Goal: Information Seeking & Learning: Learn about a topic

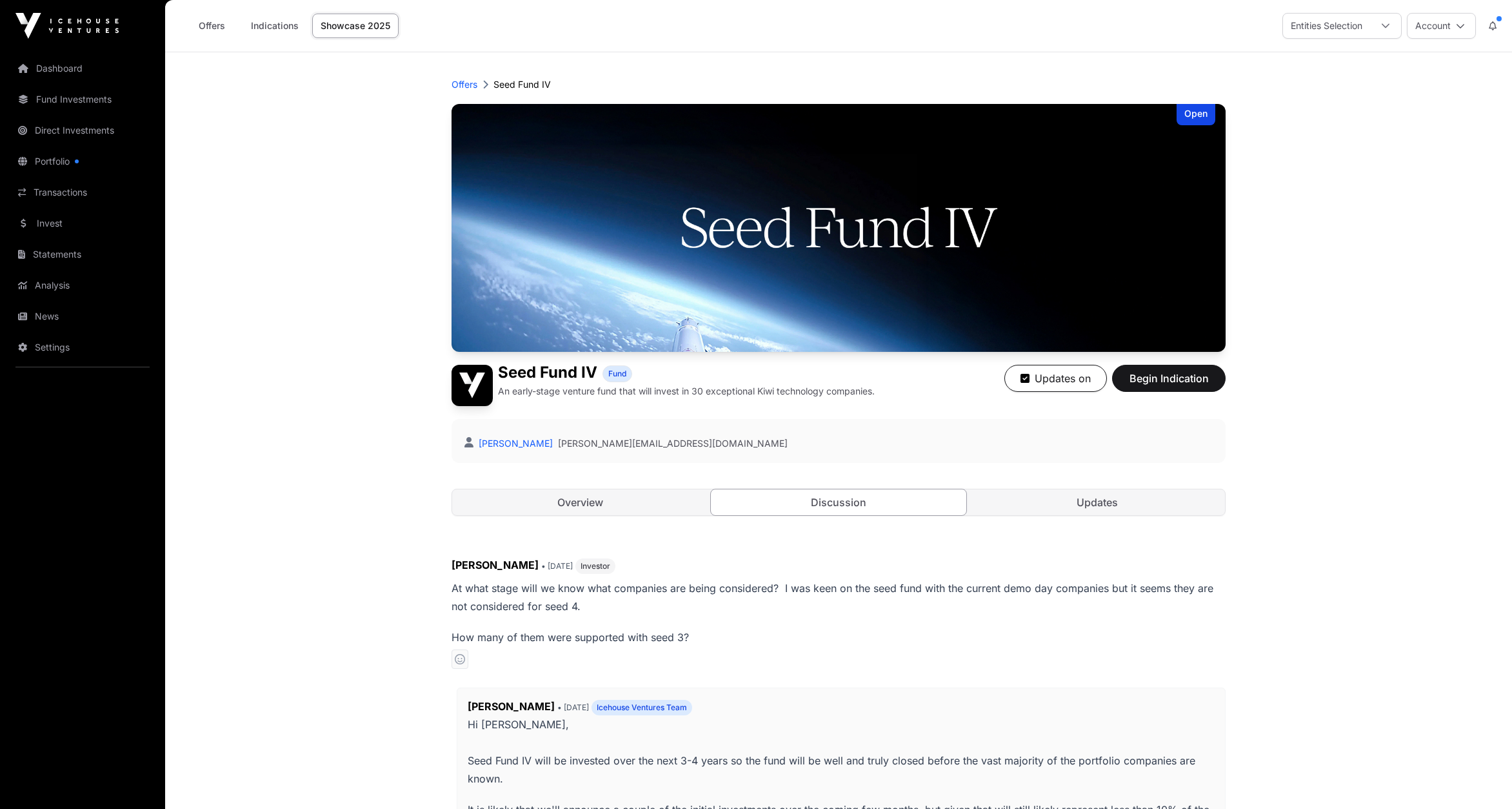
scroll to position [268, 0]
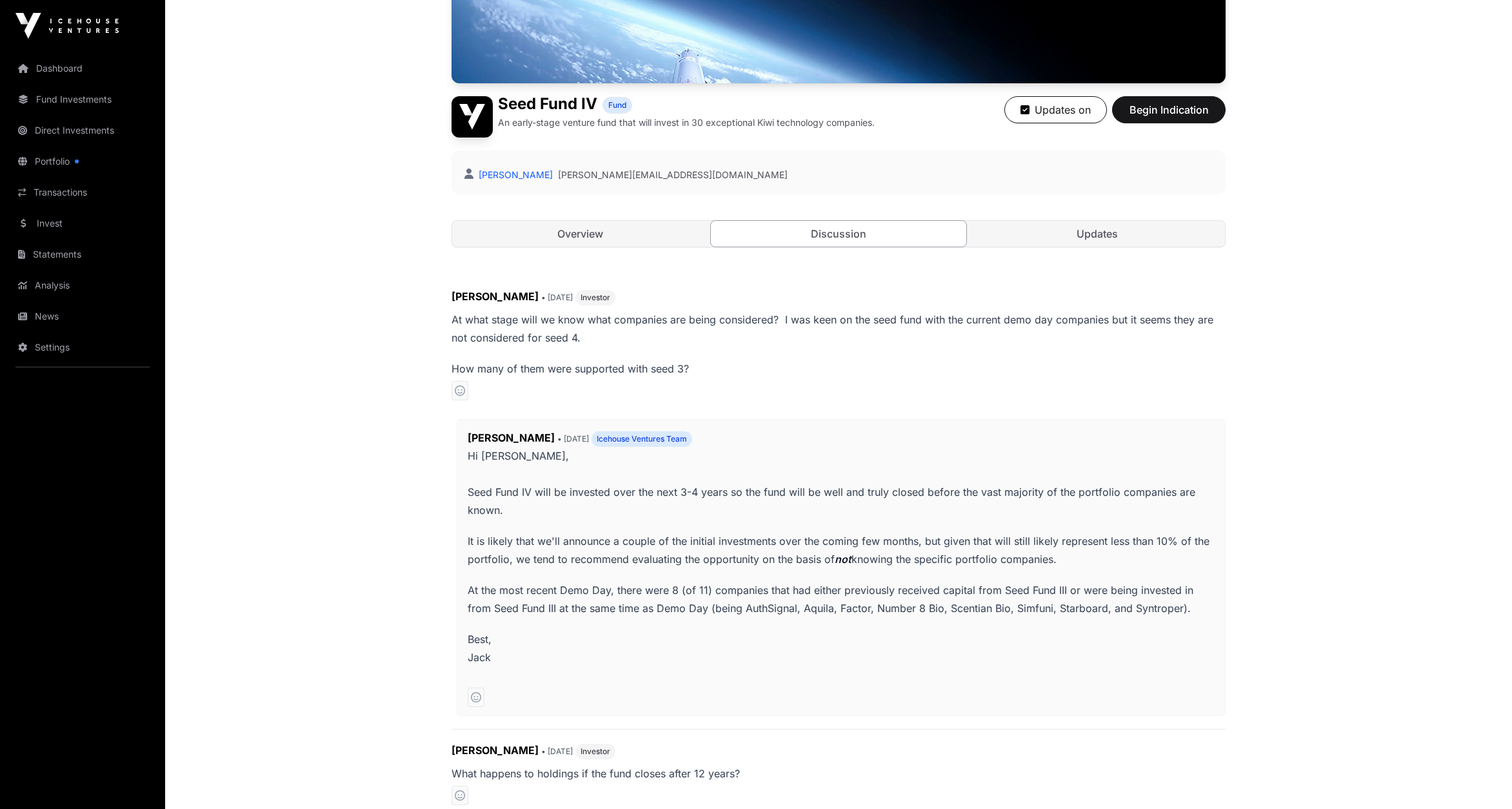
click at [60, 154] on link "Portfolio" at bounding box center [83, 161] width 145 height 28
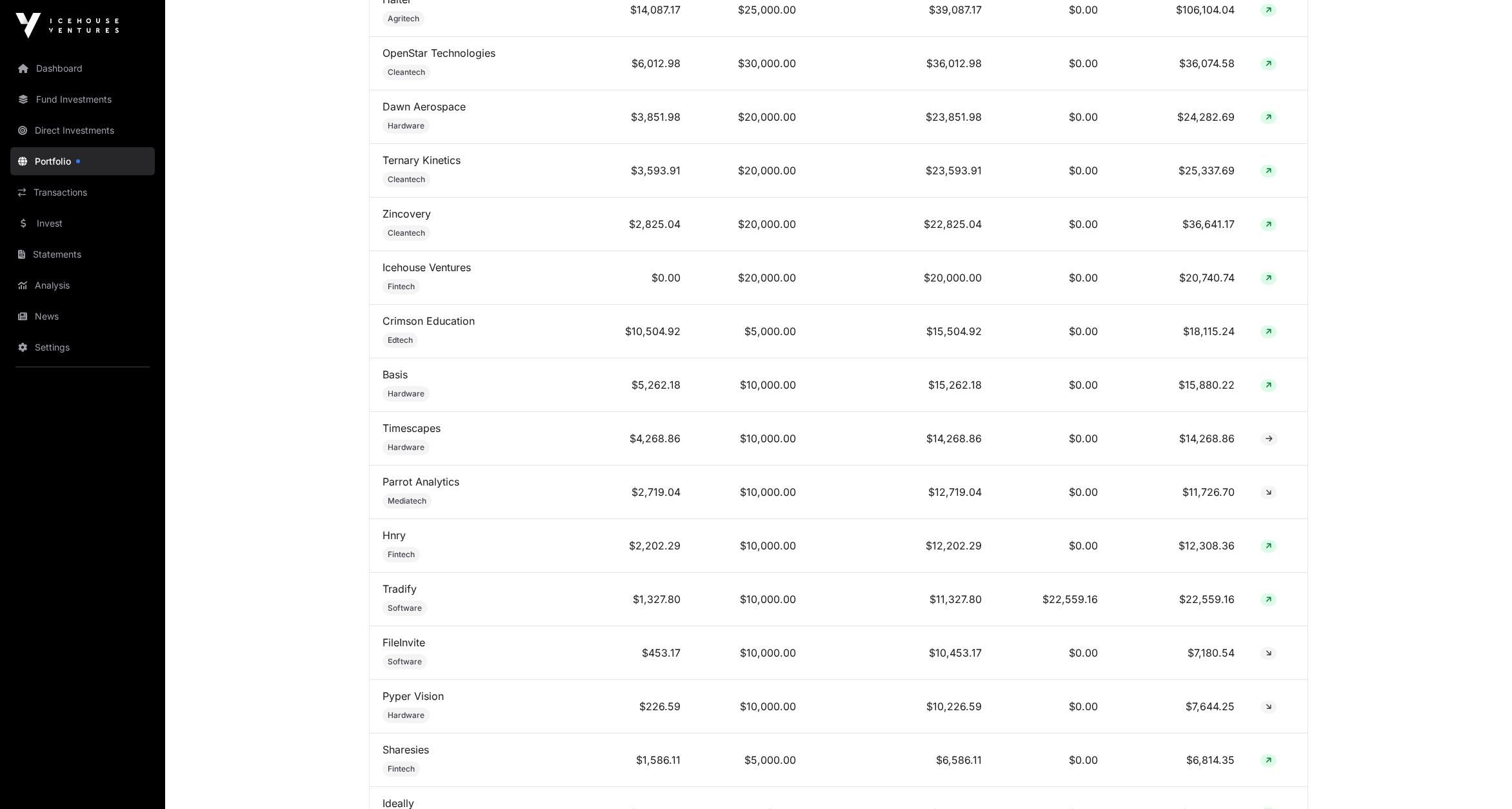
scroll to position [671, 0]
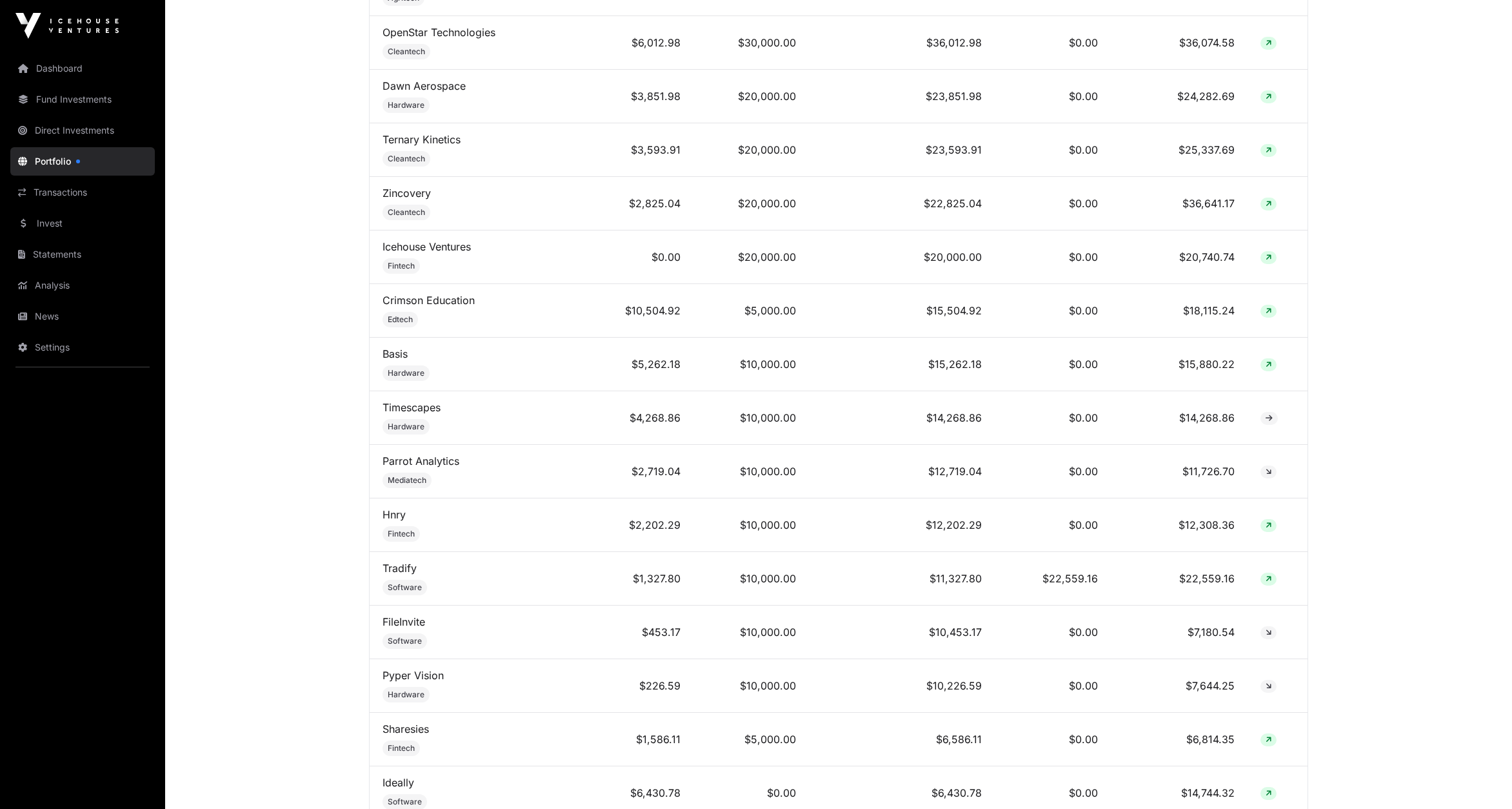
click at [405, 723] on link "Sharesies" at bounding box center [405, 729] width 46 height 13
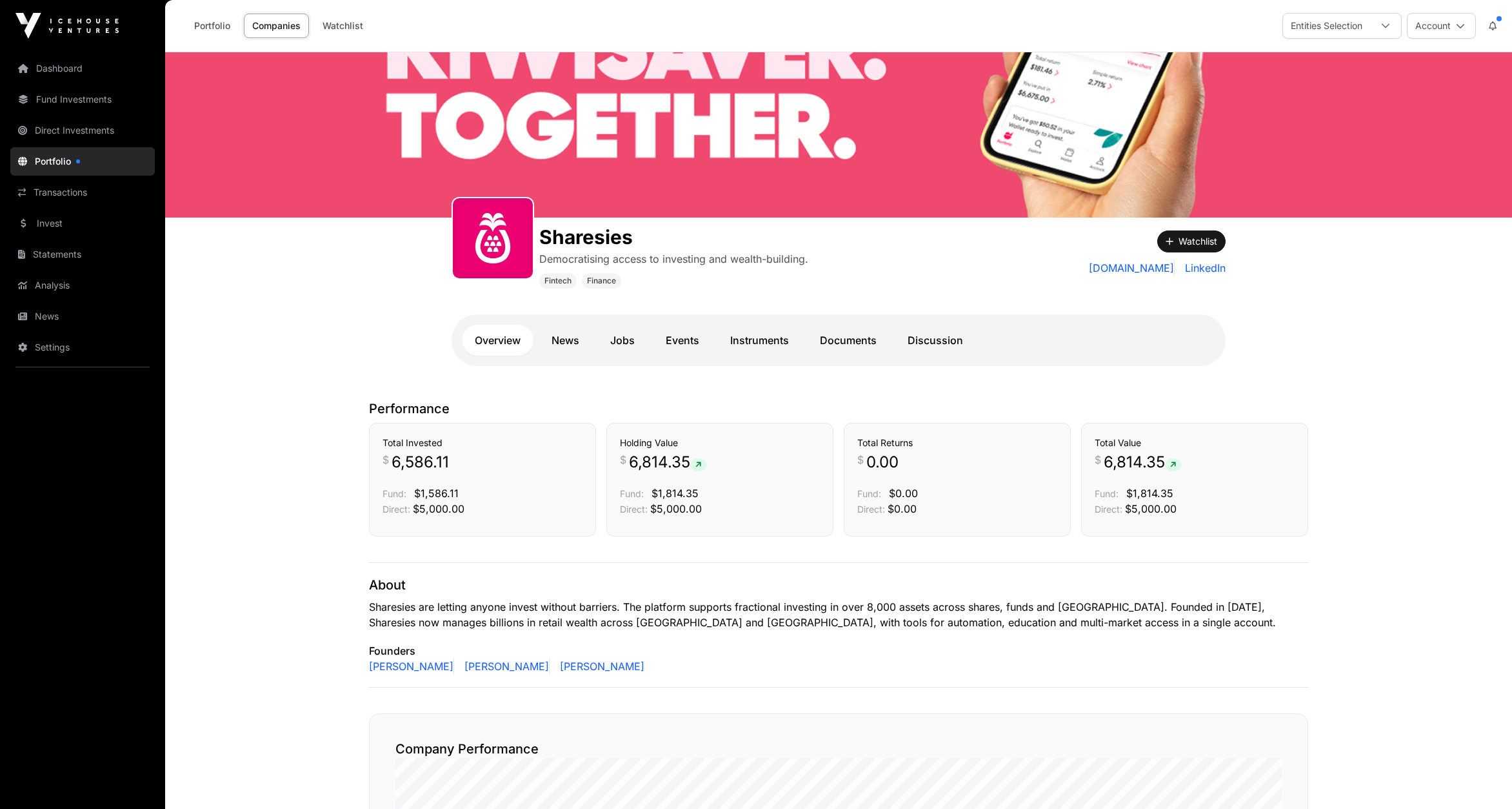
click at [759, 336] on link "Instruments" at bounding box center [760, 340] width 85 height 31
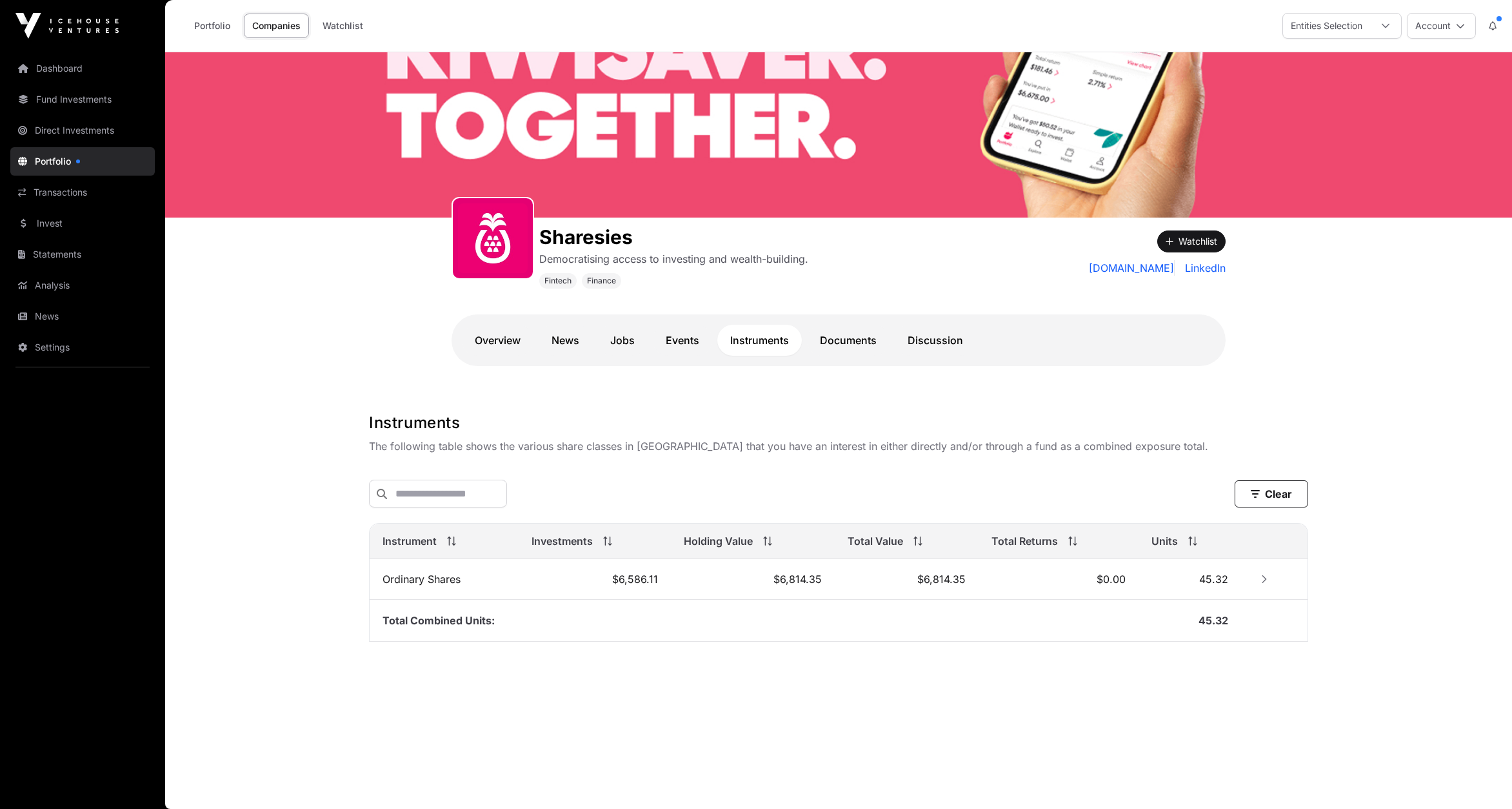
click at [1264, 579] on icon "Row Collapsed" at bounding box center [1264, 579] width 9 height 9
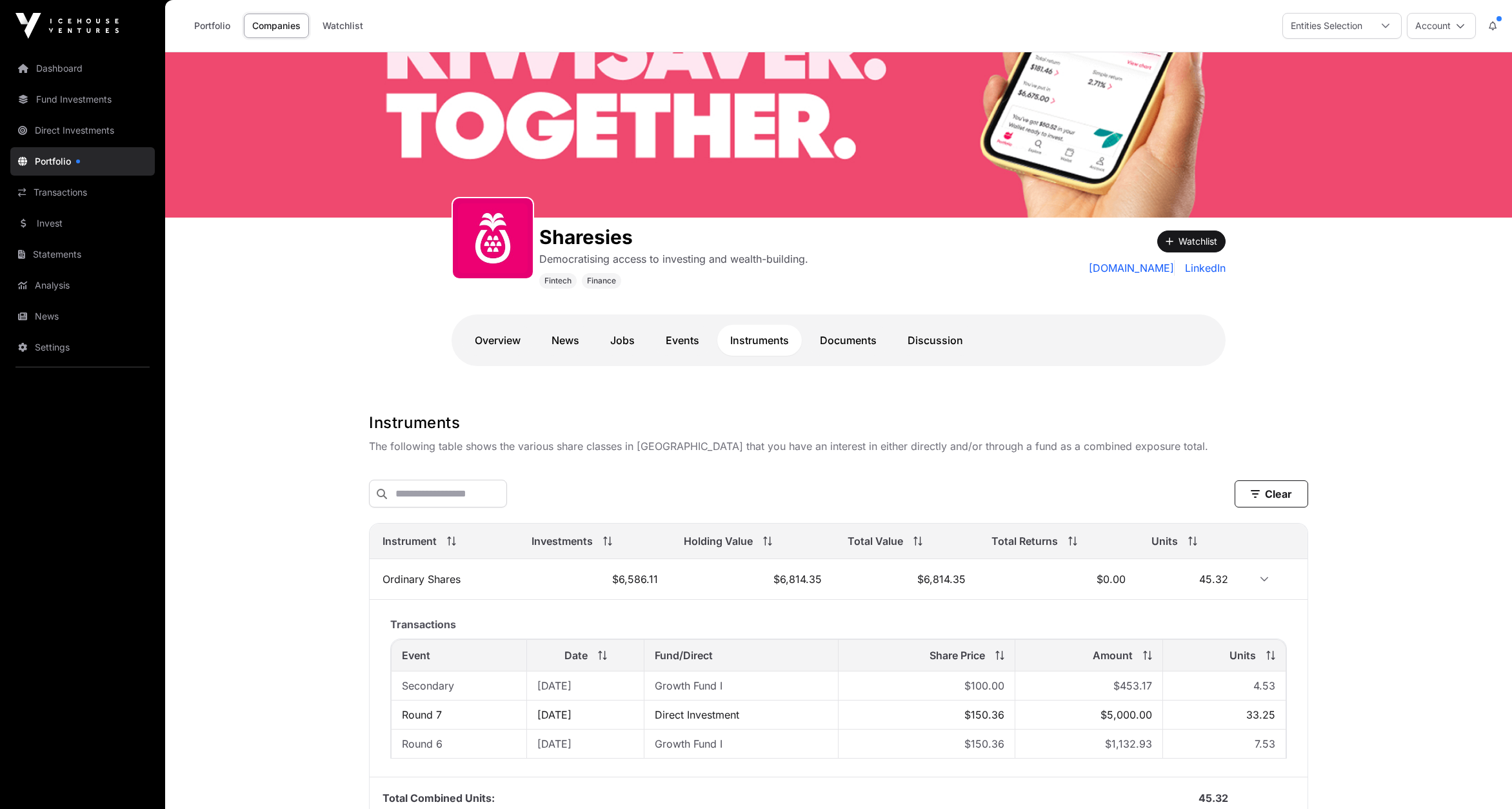
click at [50, 220] on link "Invest" at bounding box center [83, 223] width 145 height 28
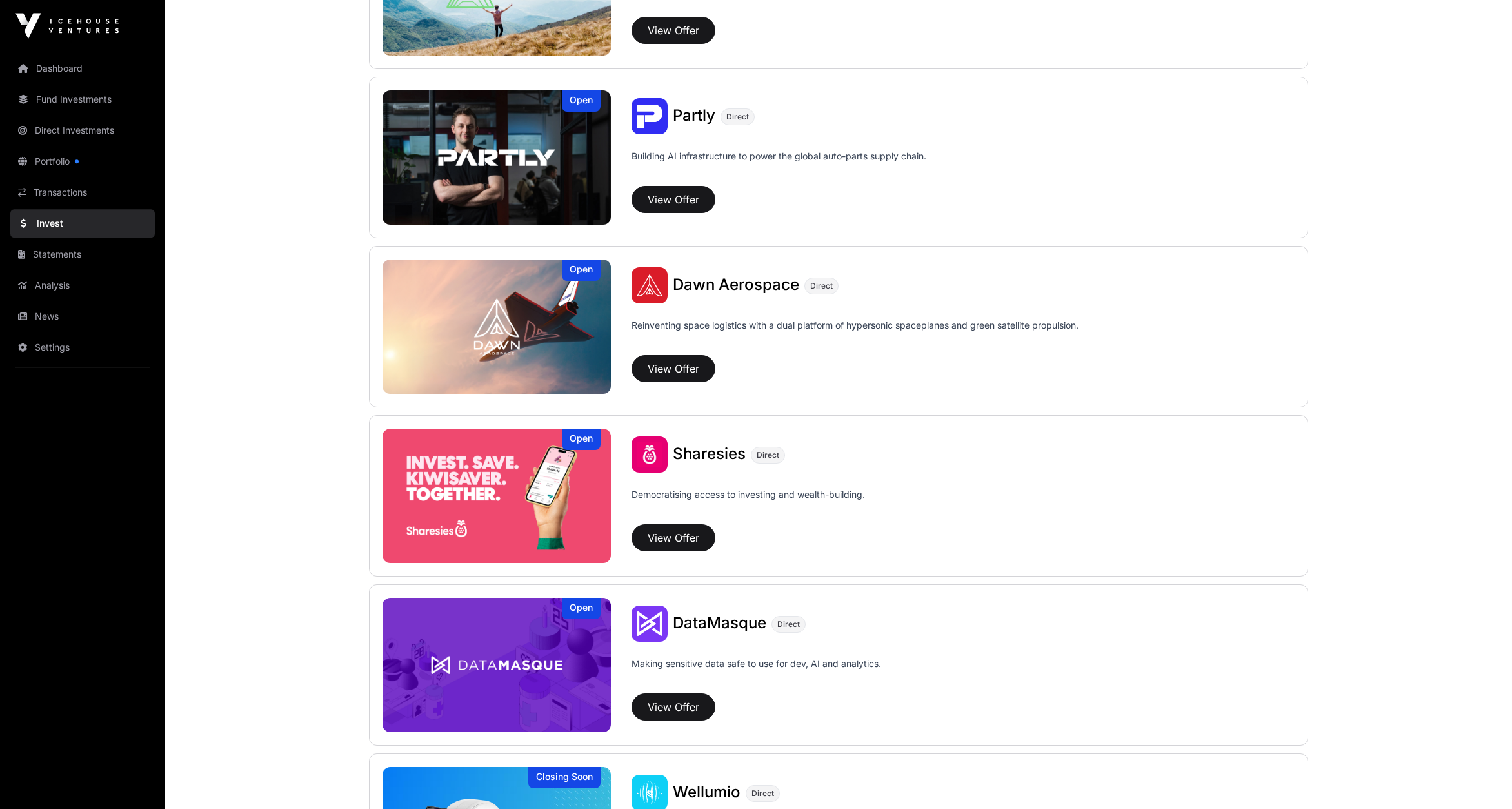
scroll to position [1275, 0]
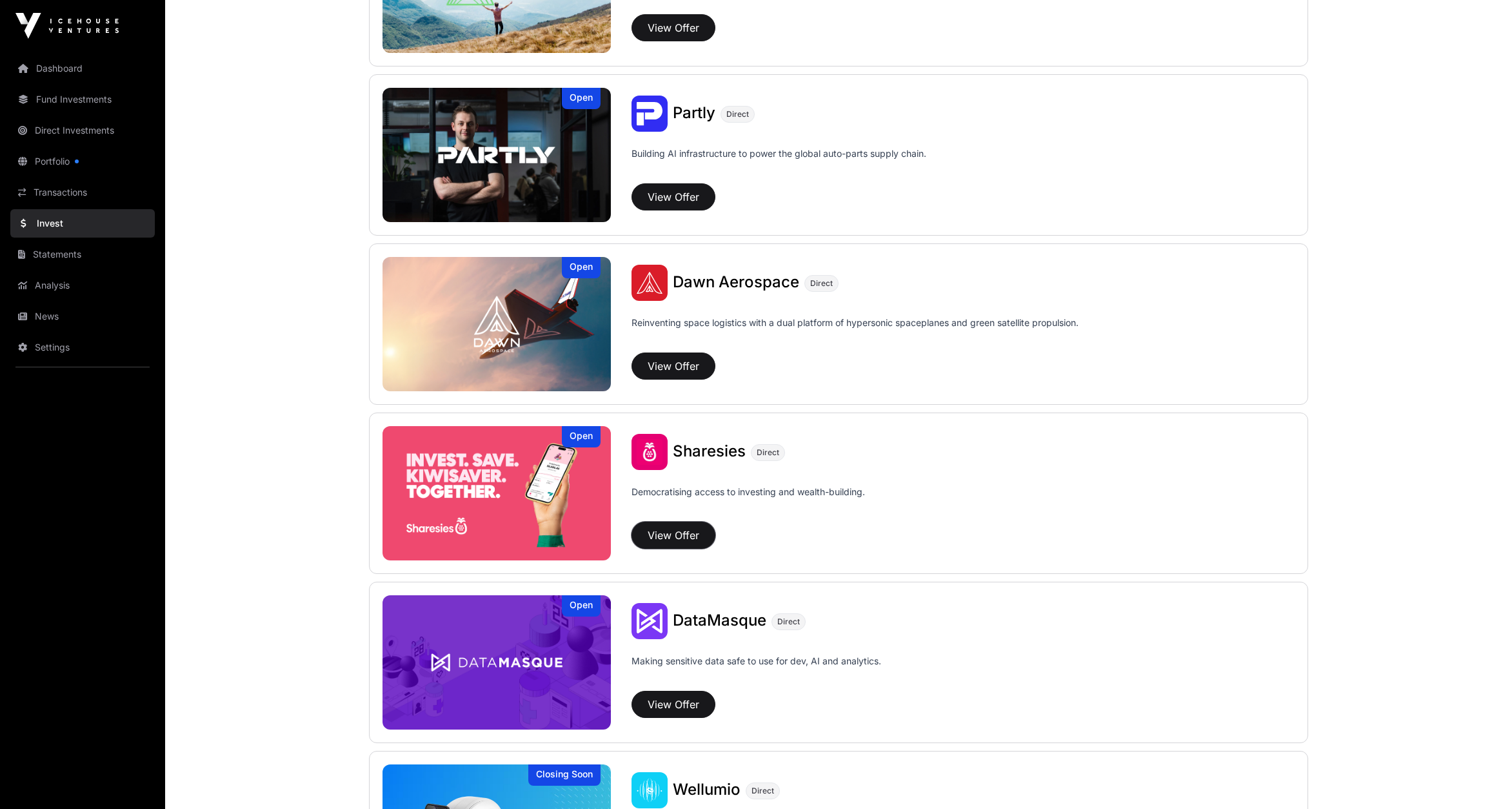
click at [659, 536] on button "View Offer" at bounding box center [673, 535] width 84 height 27
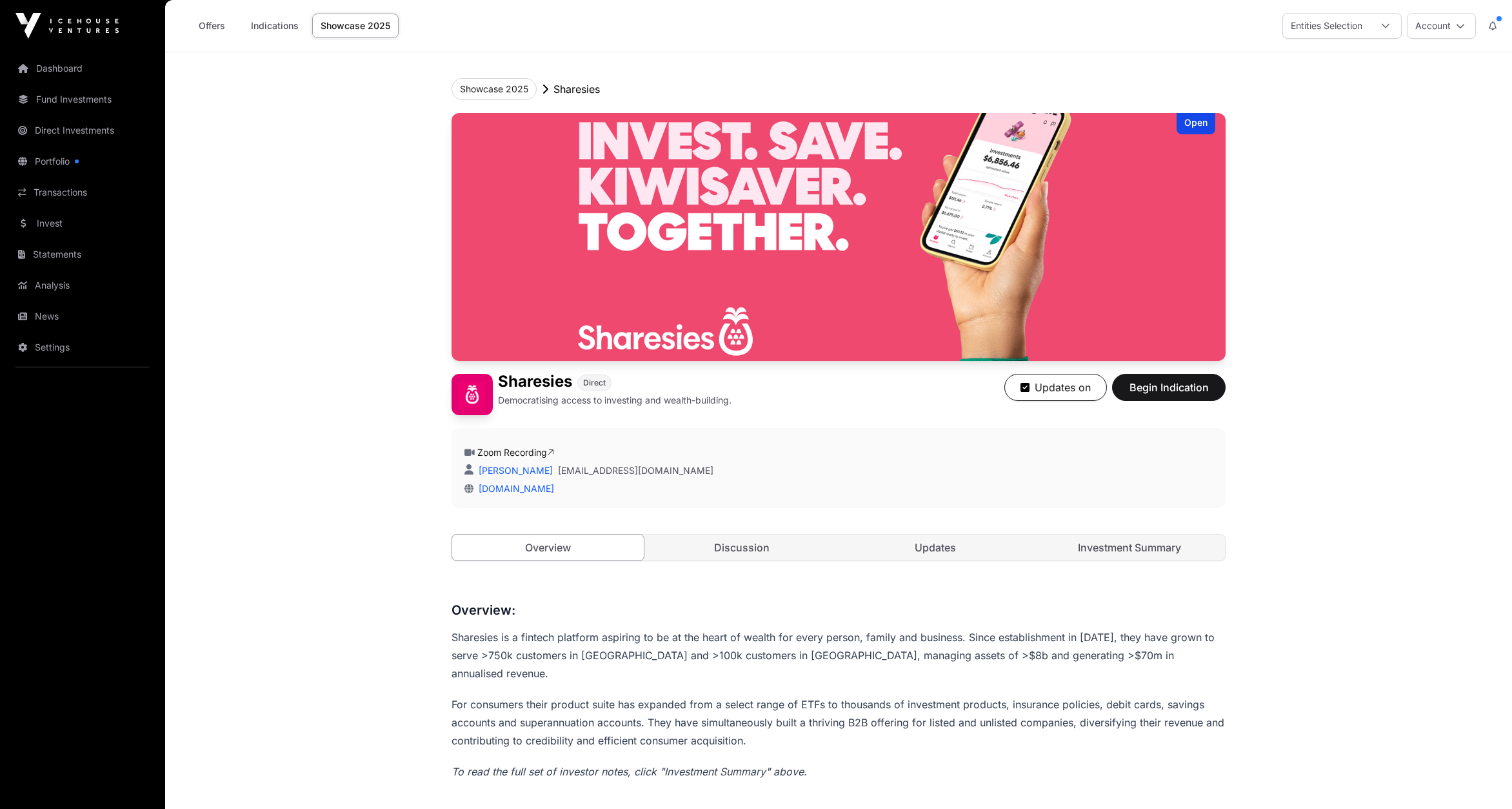
click at [519, 447] on link "Zoom Recording" at bounding box center [515, 452] width 77 height 11
